Goal: Task Accomplishment & Management: Complete application form

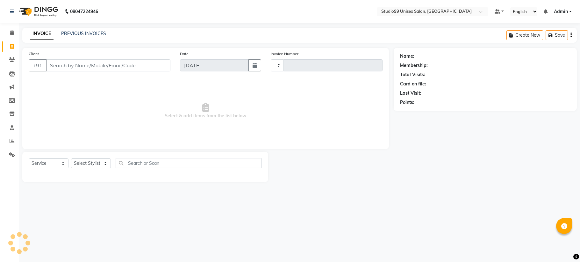
select select "service"
type input "1101"
select select "6061"
click at [90, 60] on input "Client" at bounding box center [108, 65] width 125 height 12
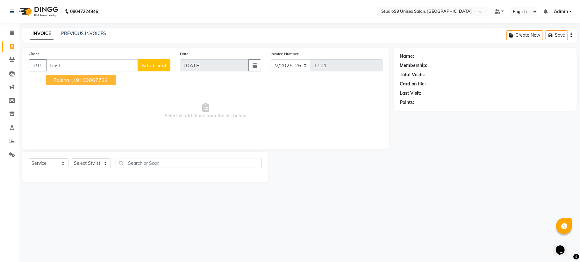
click at [77, 80] on ngb-highlight "9120067732" at bounding box center [92, 80] width 32 height 6
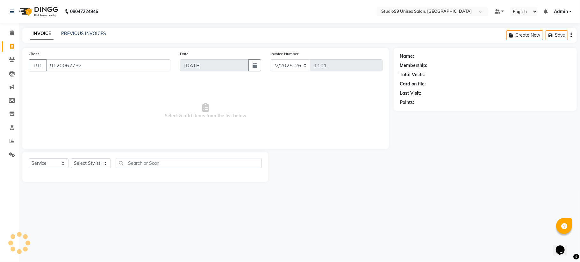
type input "9120067732"
select select "1: Object"
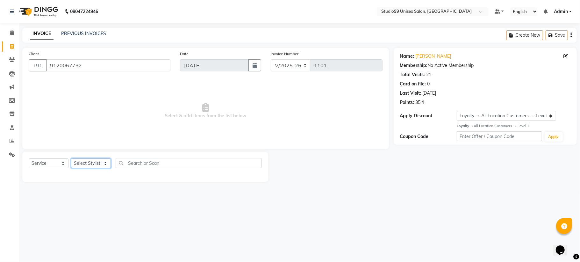
click at [99, 161] on select "Select Stylist Admin [PERSON_NAME] [PERSON_NAME] [PERSON_NAME] [PERSON_NAME] [P…" at bounding box center [91, 163] width 40 height 10
select select "45042"
click at [71, 158] on select "Select Stylist Admin [PERSON_NAME] [PERSON_NAME] [PERSON_NAME] [PERSON_NAME] [P…" at bounding box center [91, 163] width 40 height 10
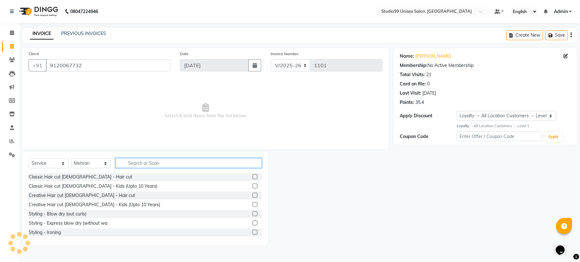
click at [136, 162] on input "text" at bounding box center [189, 163] width 146 height 10
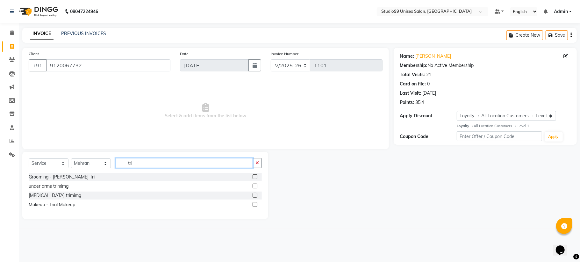
type input "tri"
click at [256, 177] on label at bounding box center [255, 176] width 5 height 5
click at [256, 177] on input "checkbox" at bounding box center [255, 177] width 4 height 4
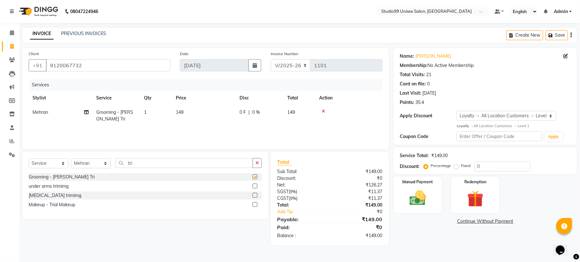
checkbox input "false"
drag, startPoint x: 501, startPoint y: 166, endPoint x: 470, endPoint y: 163, distance: 30.7
click at [501, 166] on input "0" at bounding box center [503, 167] width 56 height 10
type input "40"
click at [426, 192] on img at bounding box center [418, 198] width 28 height 20
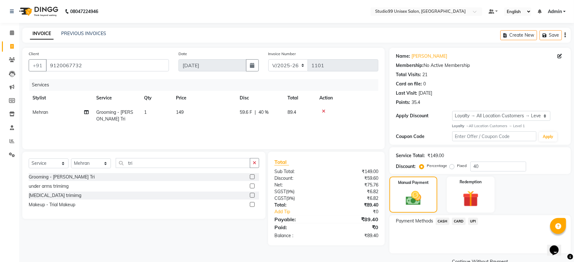
click at [473, 221] on span "UPI" at bounding box center [473, 221] width 10 height 7
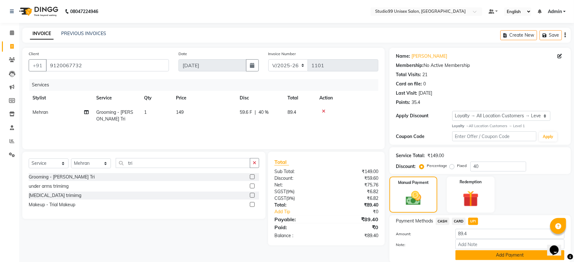
click at [497, 257] on button "Add Payment" at bounding box center [509, 255] width 109 height 10
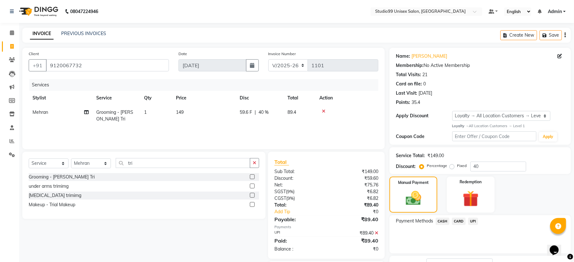
scroll to position [50, 0]
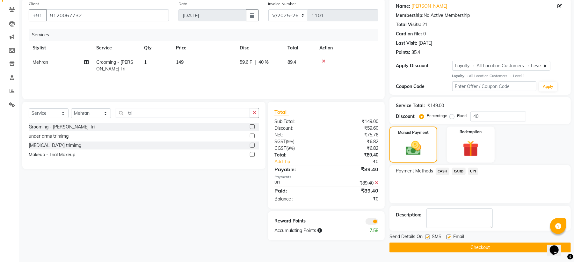
click at [476, 248] on button "Checkout" at bounding box center [479, 247] width 181 height 10
